Goal: Information Seeking & Learning: Learn about a topic

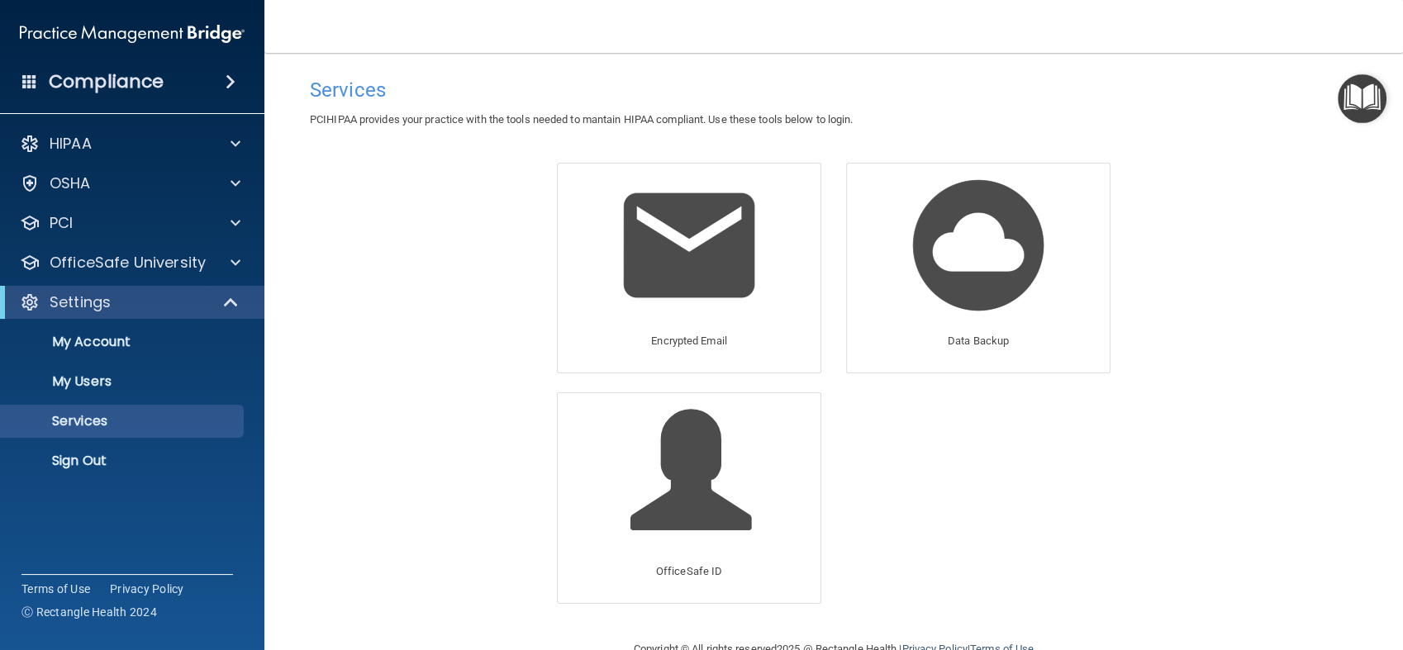
scroll to position [39, 0]
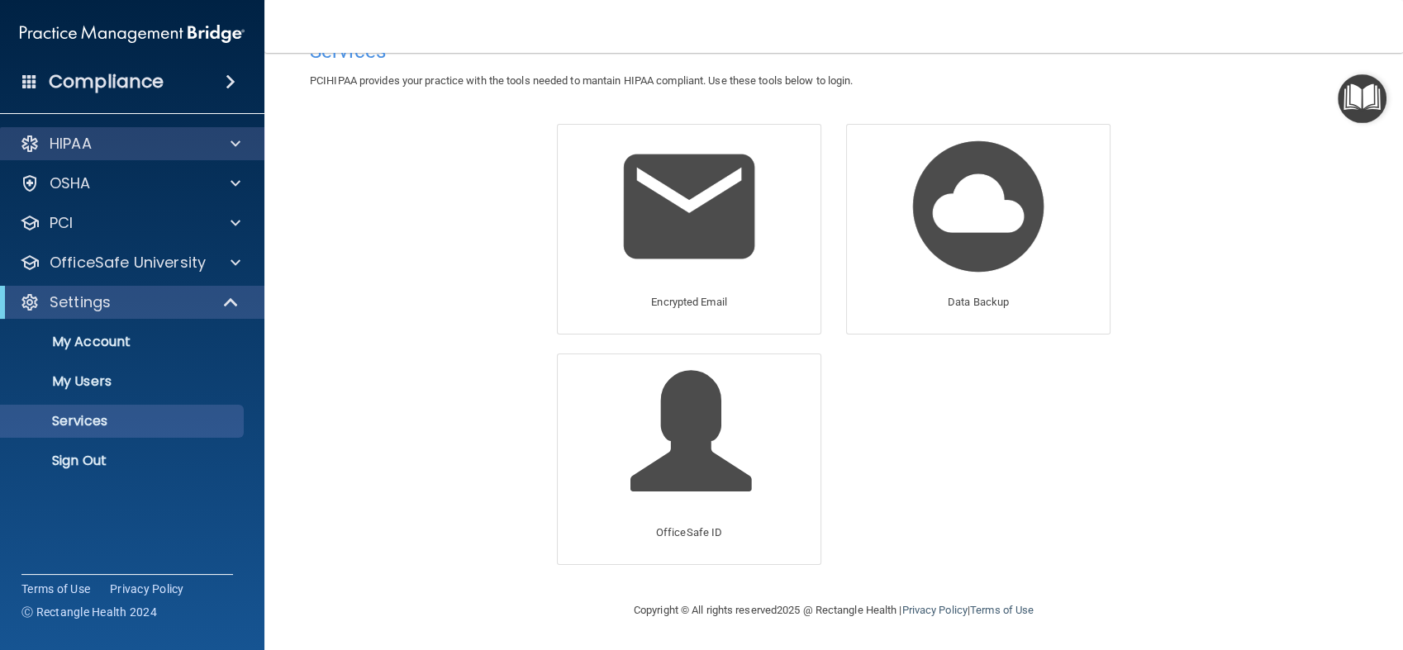
click at [121, 155] on div "HIPAA" at bounding box center [132, 143] width 265 height 33
click at [132, 144] on div "HIPAA" at bounding box center [109, 144] width 205 height 20
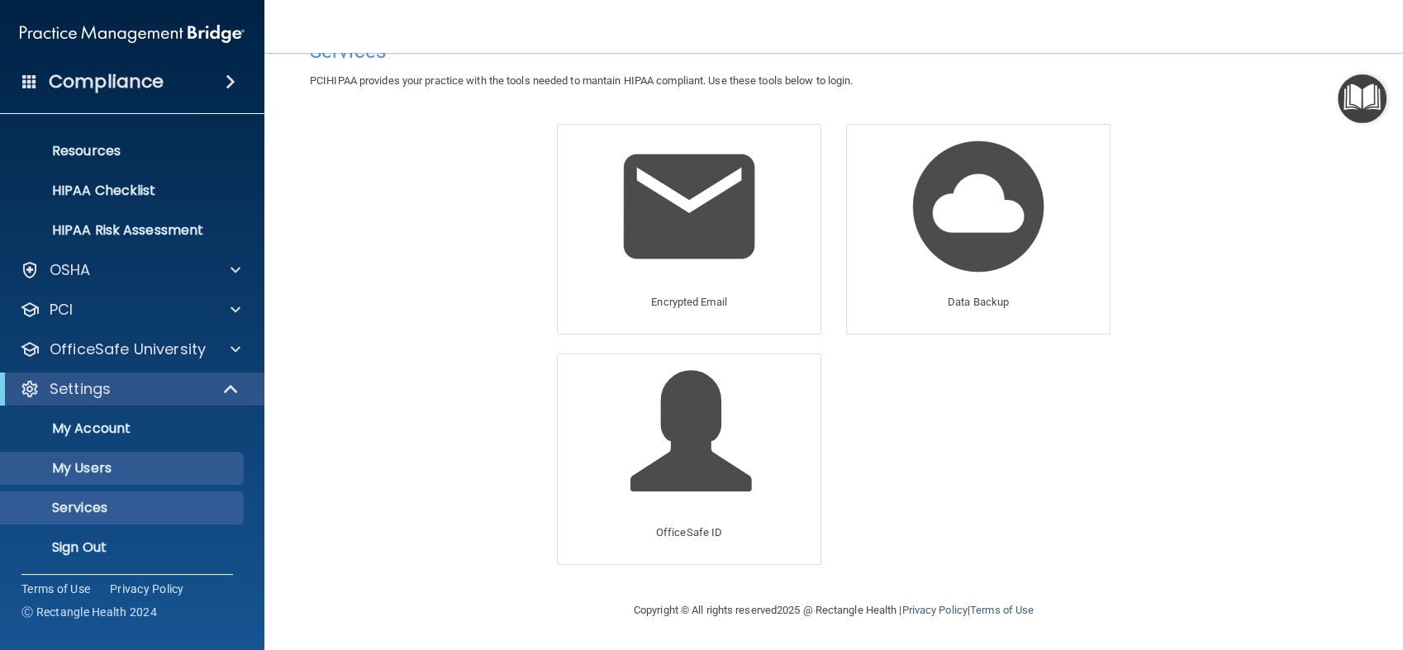
scroll to position [193, 0]
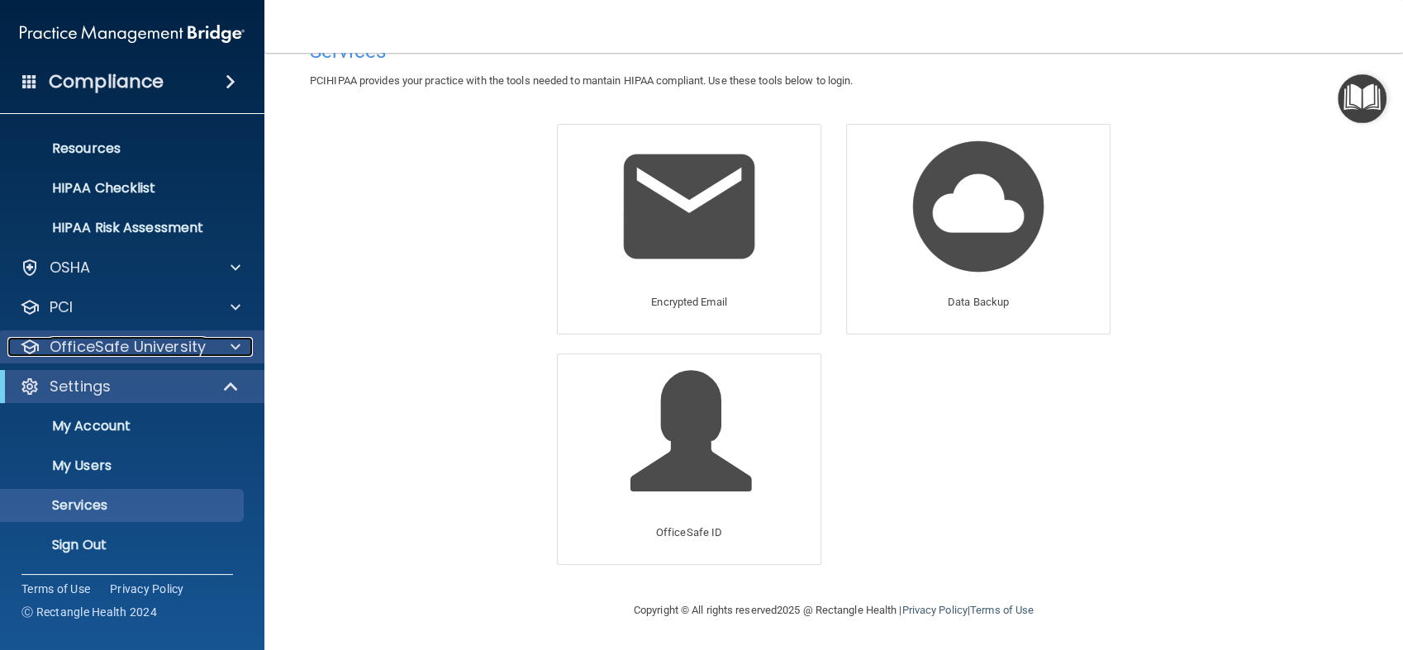
click at [189, 346] on p "OfficeSafe University" at bounding box center [128, 347] width 156 height 20
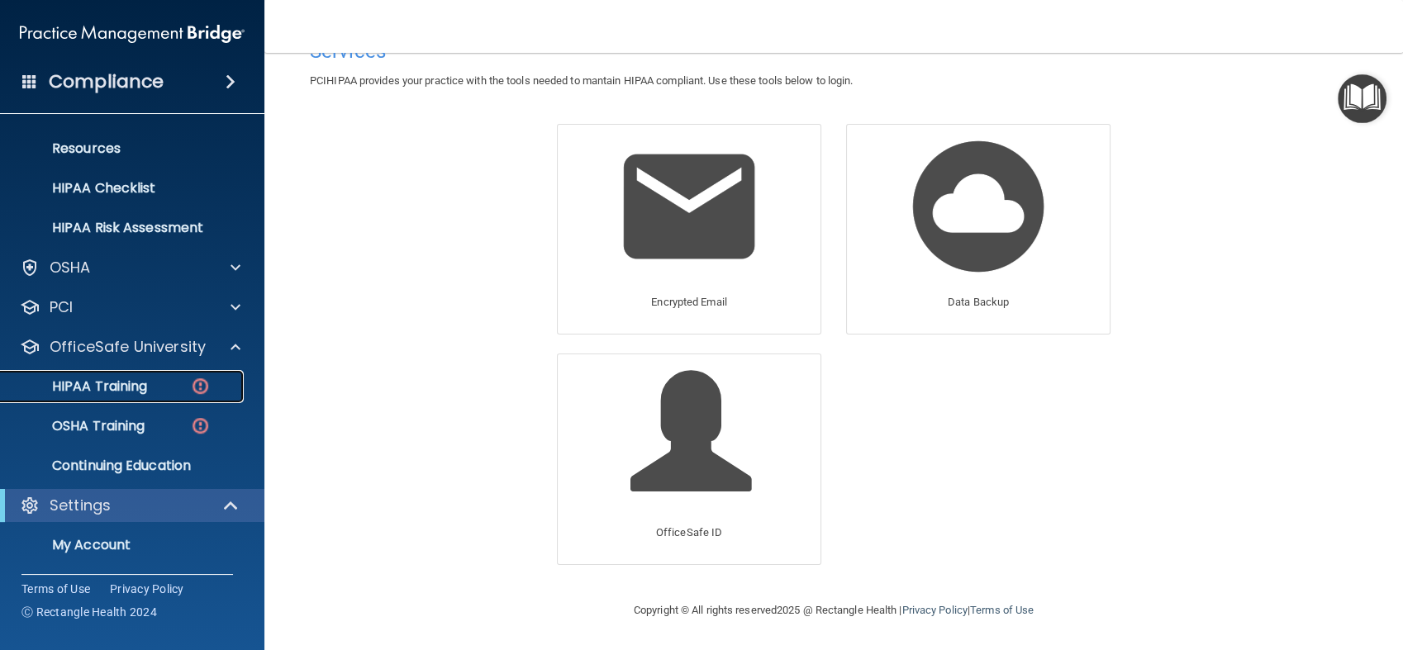
click at [167, 377] on link "HIPAA Training" at bounding box center [113, 386] width 260 height 33
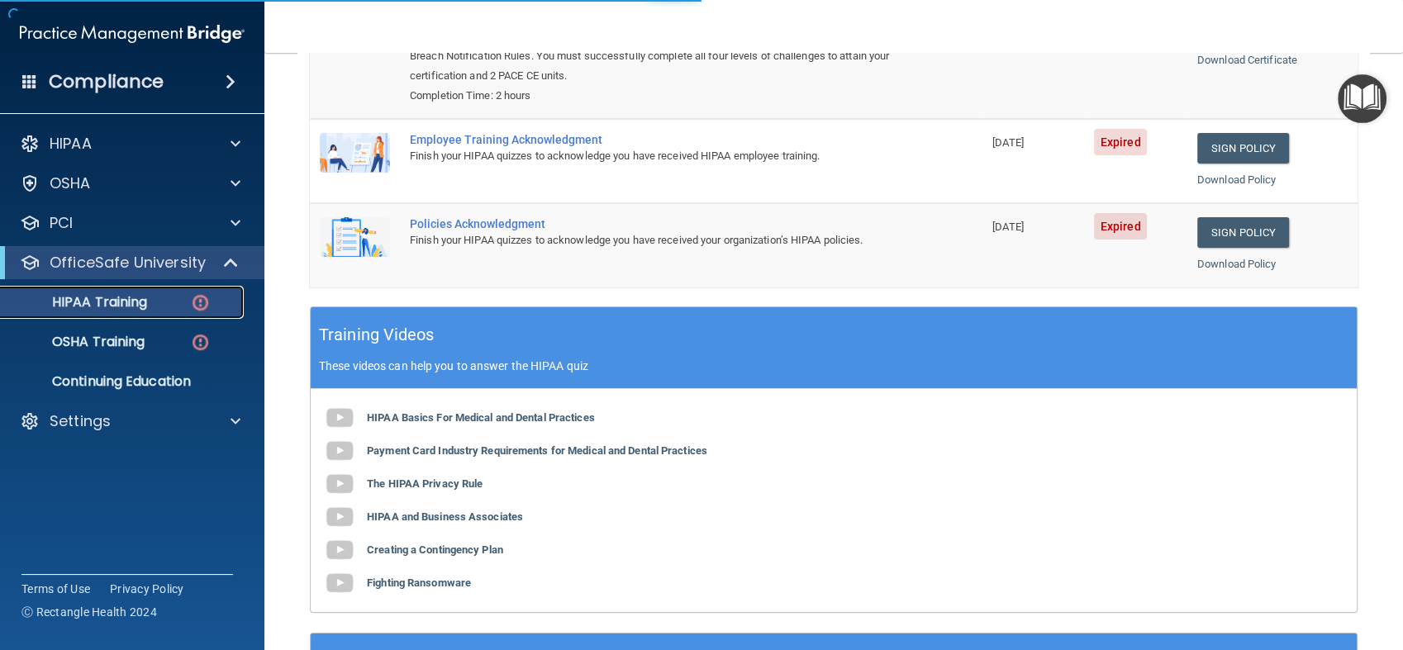
scroll to position [459, 0]
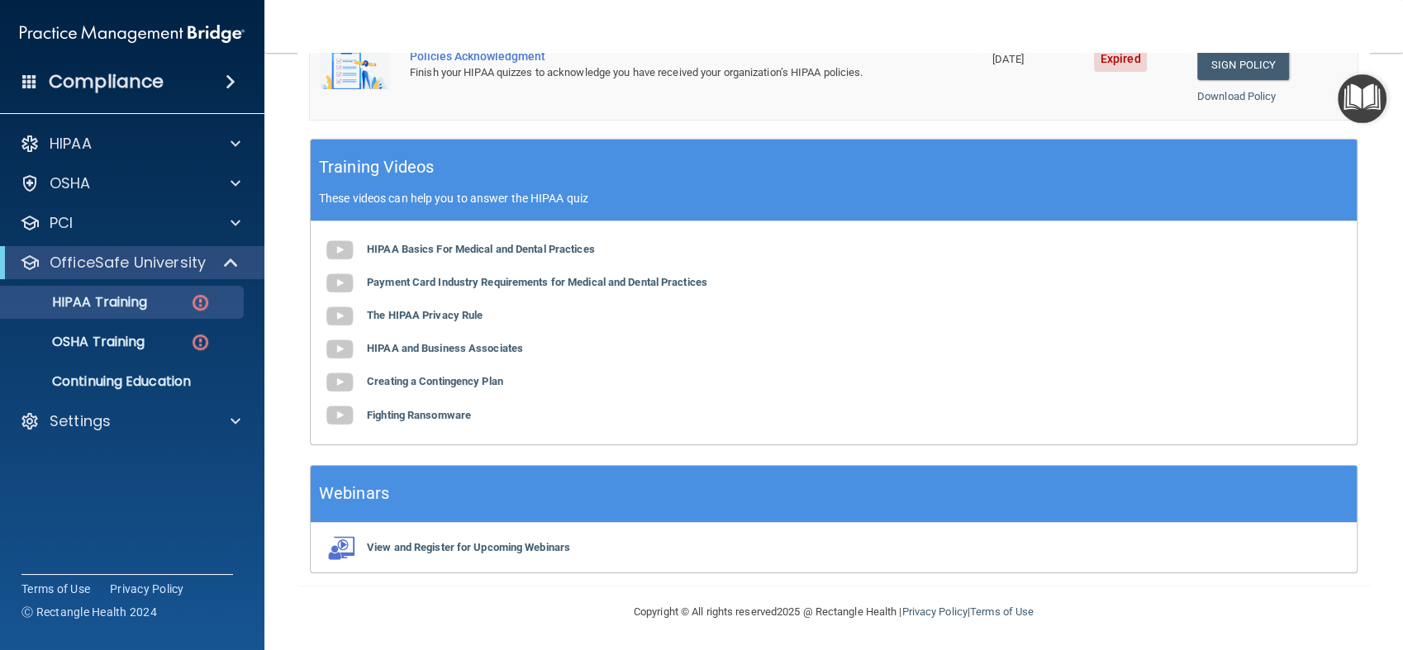
click at [179, 86] on div "Compliance" at bounding box center [132, 82] width 264 height 36
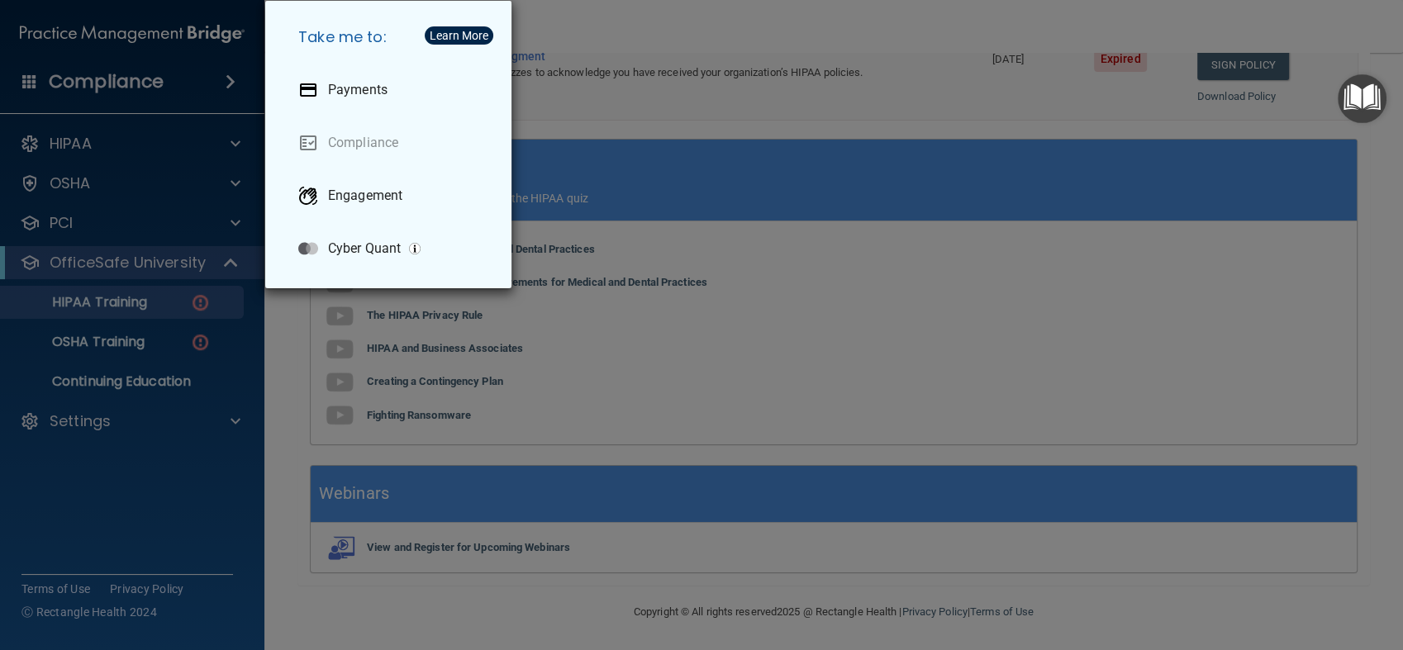
click at [893, 240] on div "Take me to: Payments Compliance Engagement Cyber Quant" at bounding box center [701, 325] width 1403 height 650
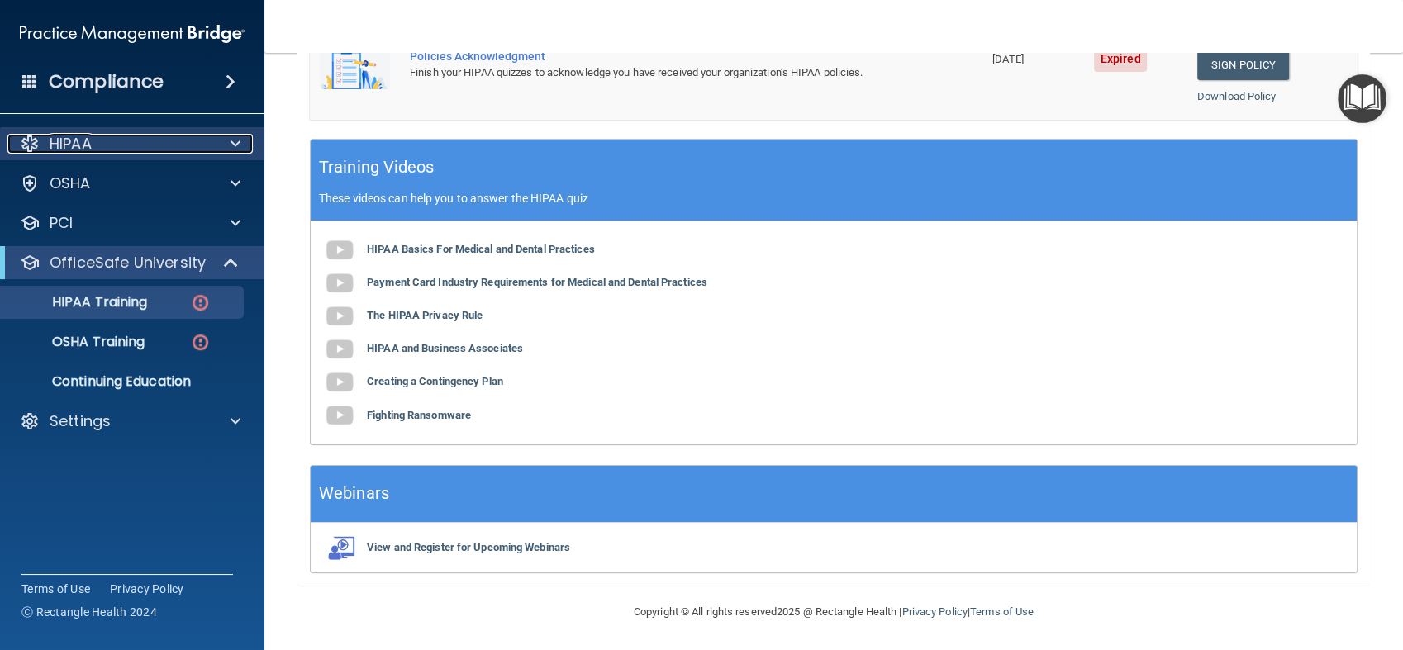
click at [203, 152] on div "HIPAA" at bounding box center [109, 144] width 205 height 20
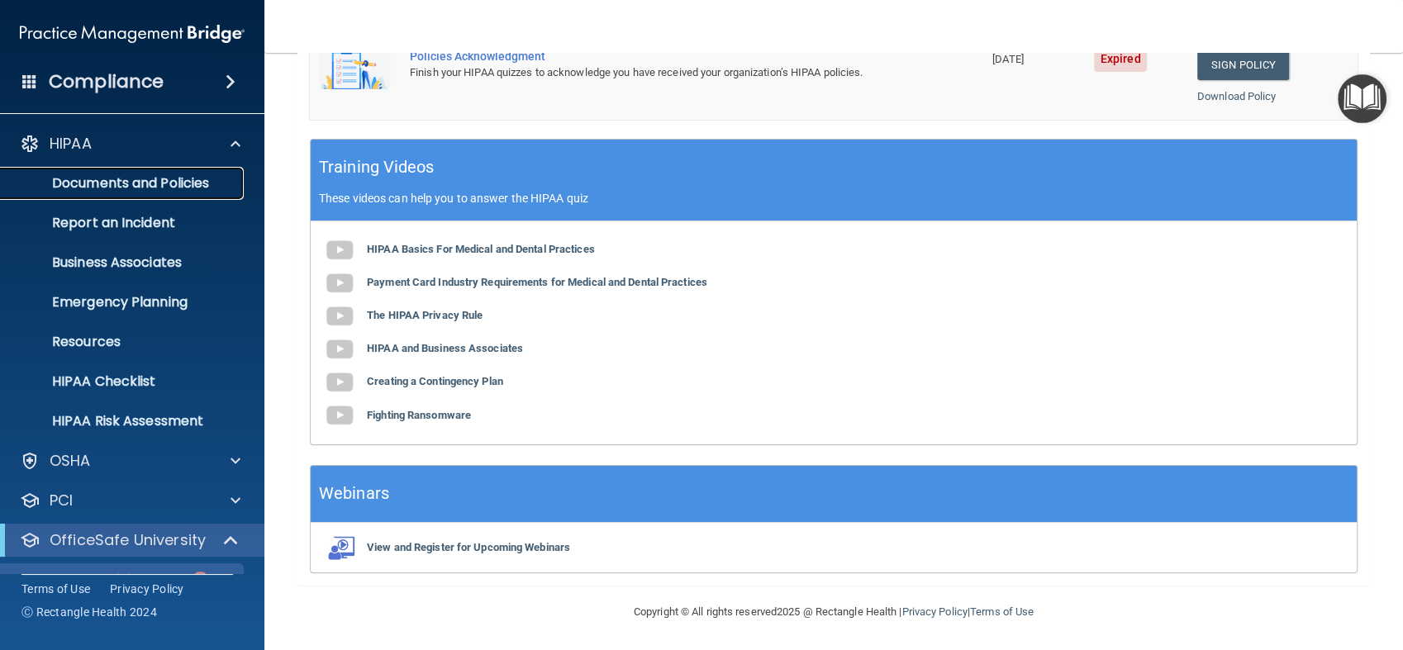
click at [198, 191] on p "Documents and Policies" at bounding box center [124, 183] width 226 height 17
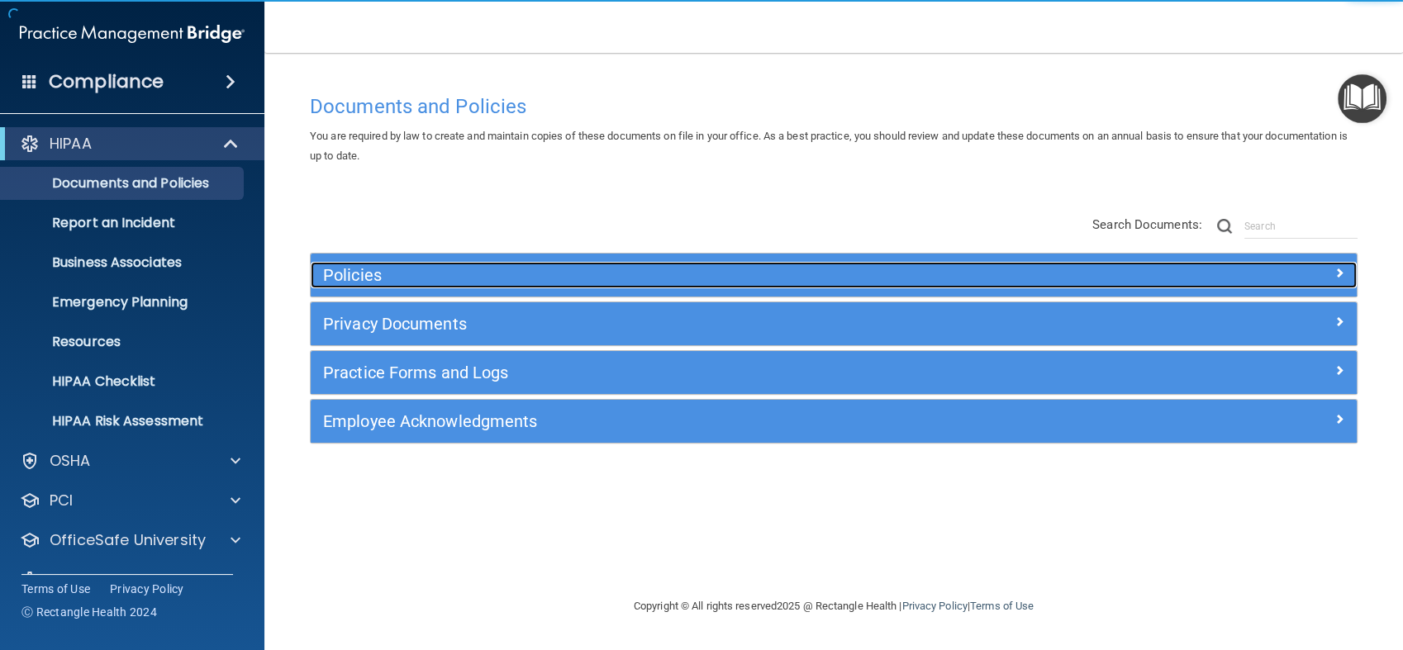
click at [956, 281] on h5 "Policies" at bounding box center [703, 275] width 760 height 18
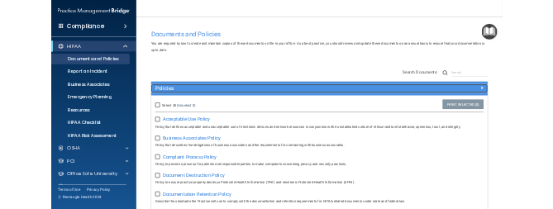
scroll to position [92, 0]
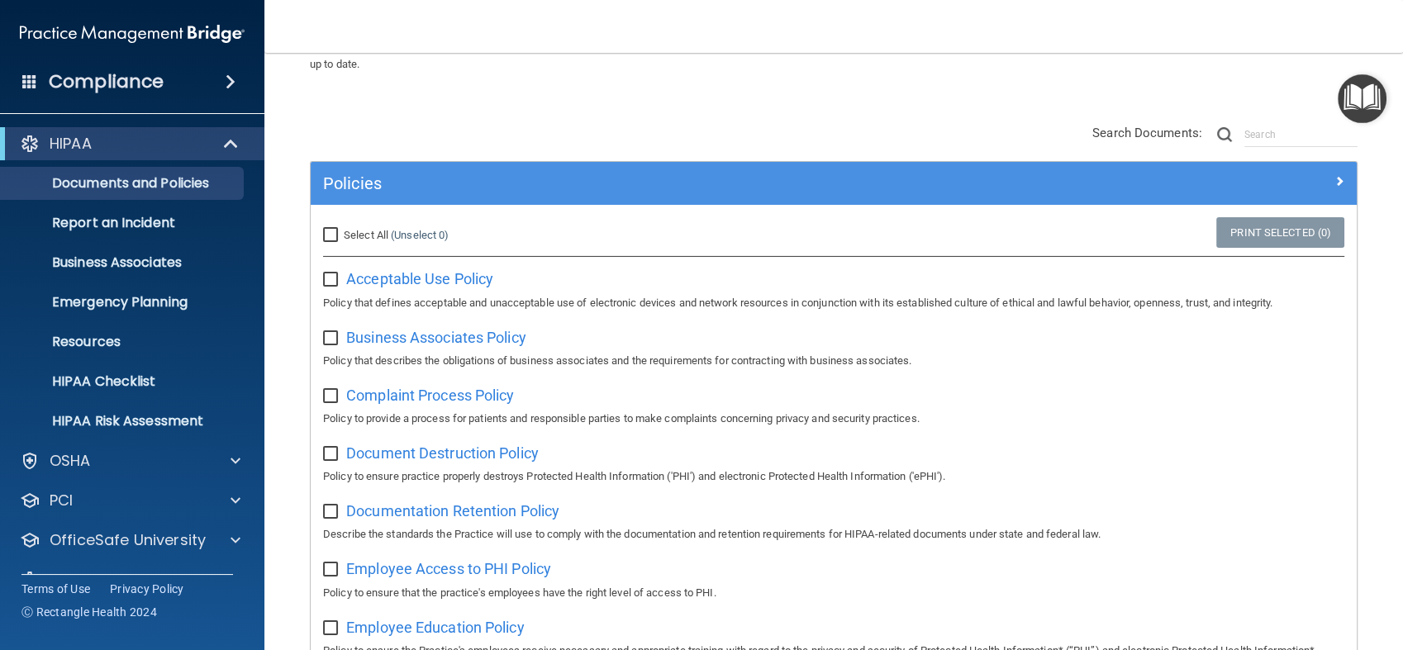
click at [193, 79] on div "Compliance" at bounding box center [132, 82] width 264 height 36
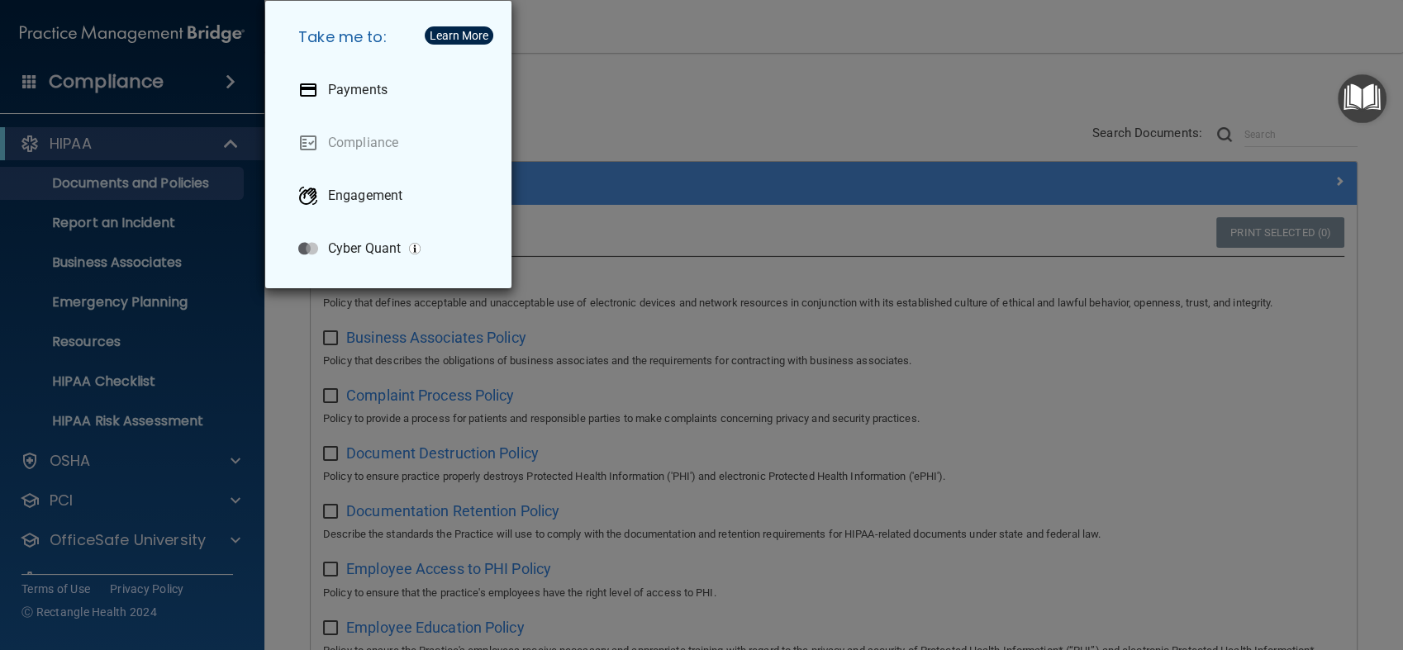
click at [586, 106] on div "Take me to: Payments Compliance Engagement Cyber Quant" at bounding box center [701, 325] width 1403 height 650
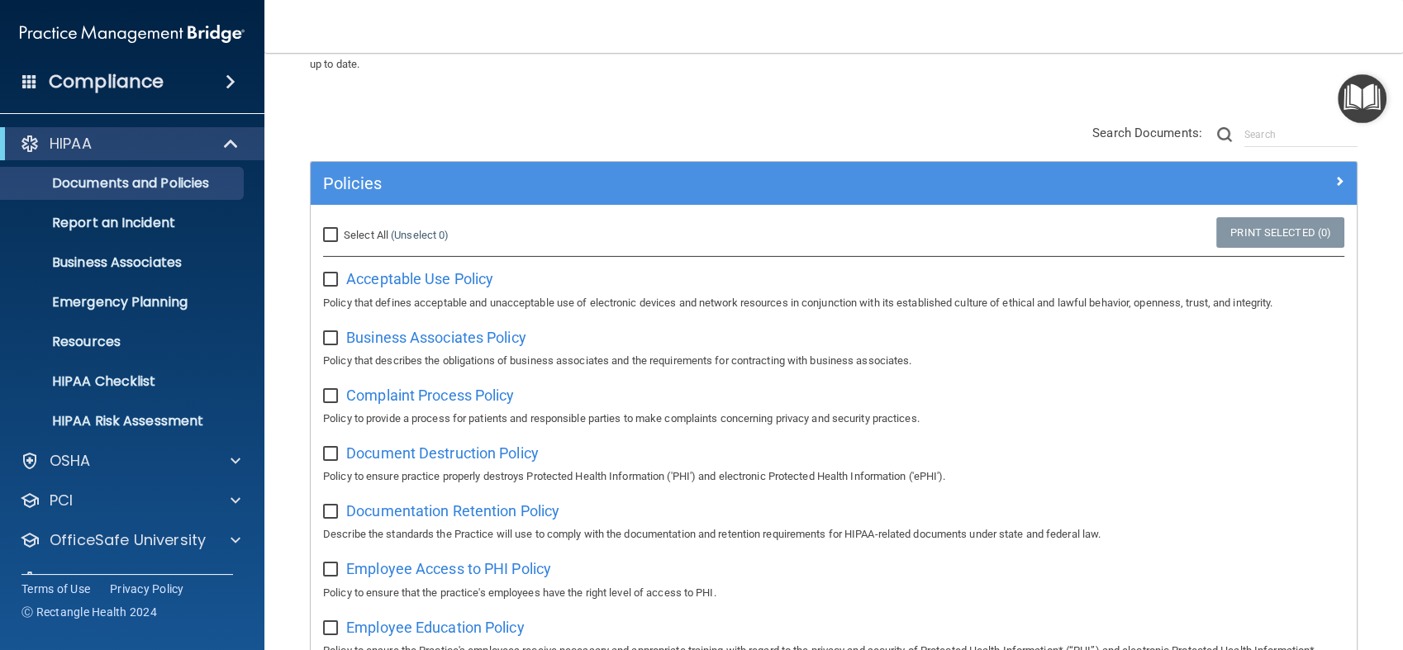
click at [198, 85] on div "Compliance" at bounding box center [132, 82] width 264 height 36
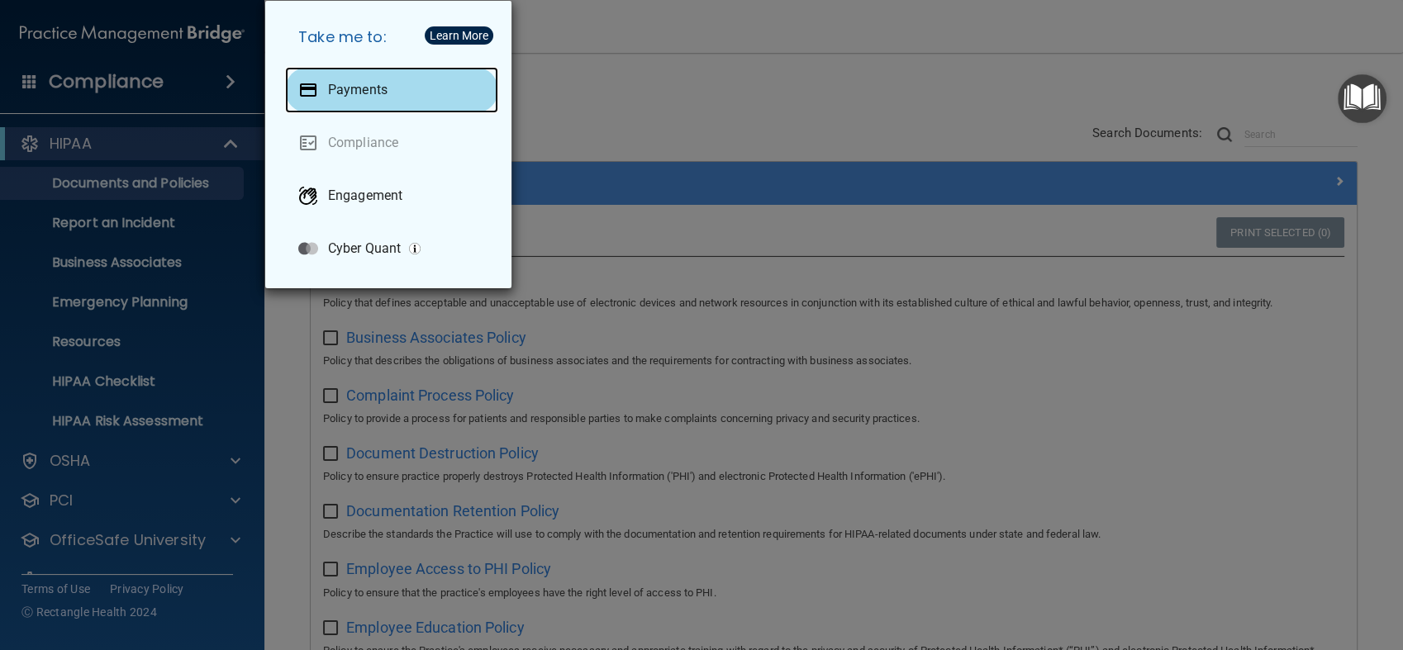
click at [390, 93] on div "Payments" at bounding box center [391, 90] width 213 height 46
